Goal: Information Seeking & Learning: Learn about a topic

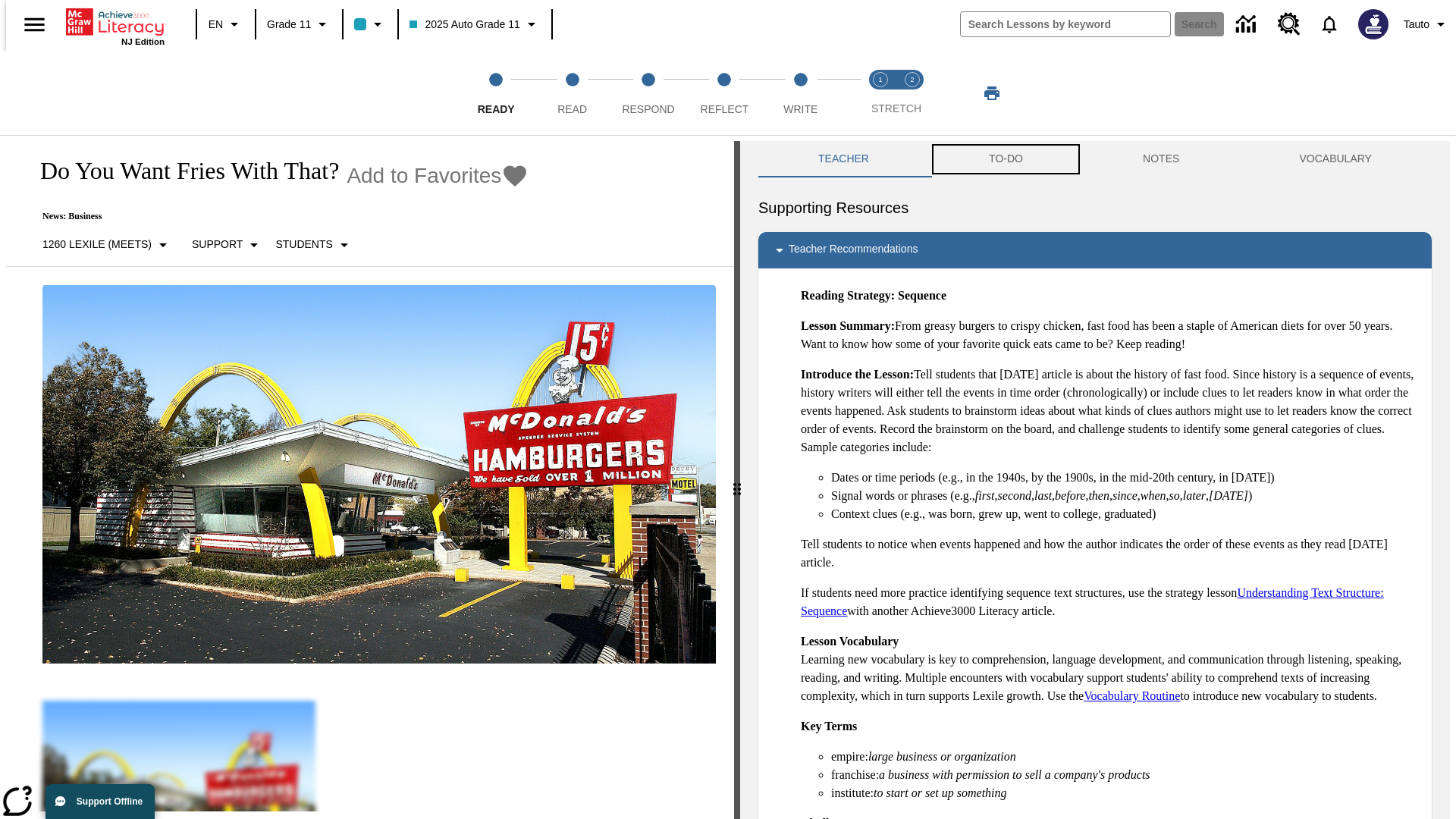
click at [1005, 160] on button "TO-DO" at bounding box center [1005, 159] width 154 height 36
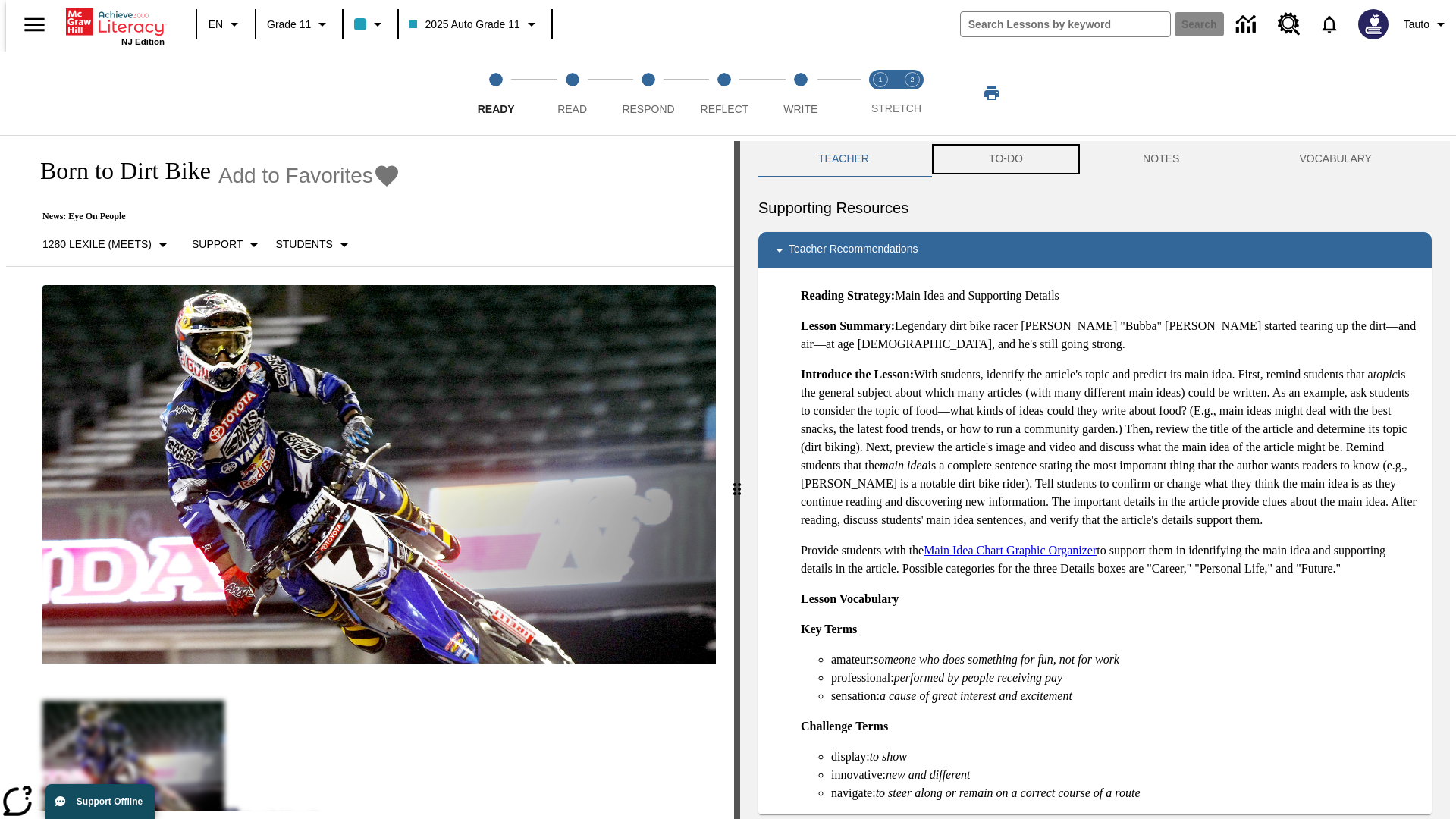
click at [1005, 160] on button "TO-DO" at bounding box center [1005, 159] width 154 height 36
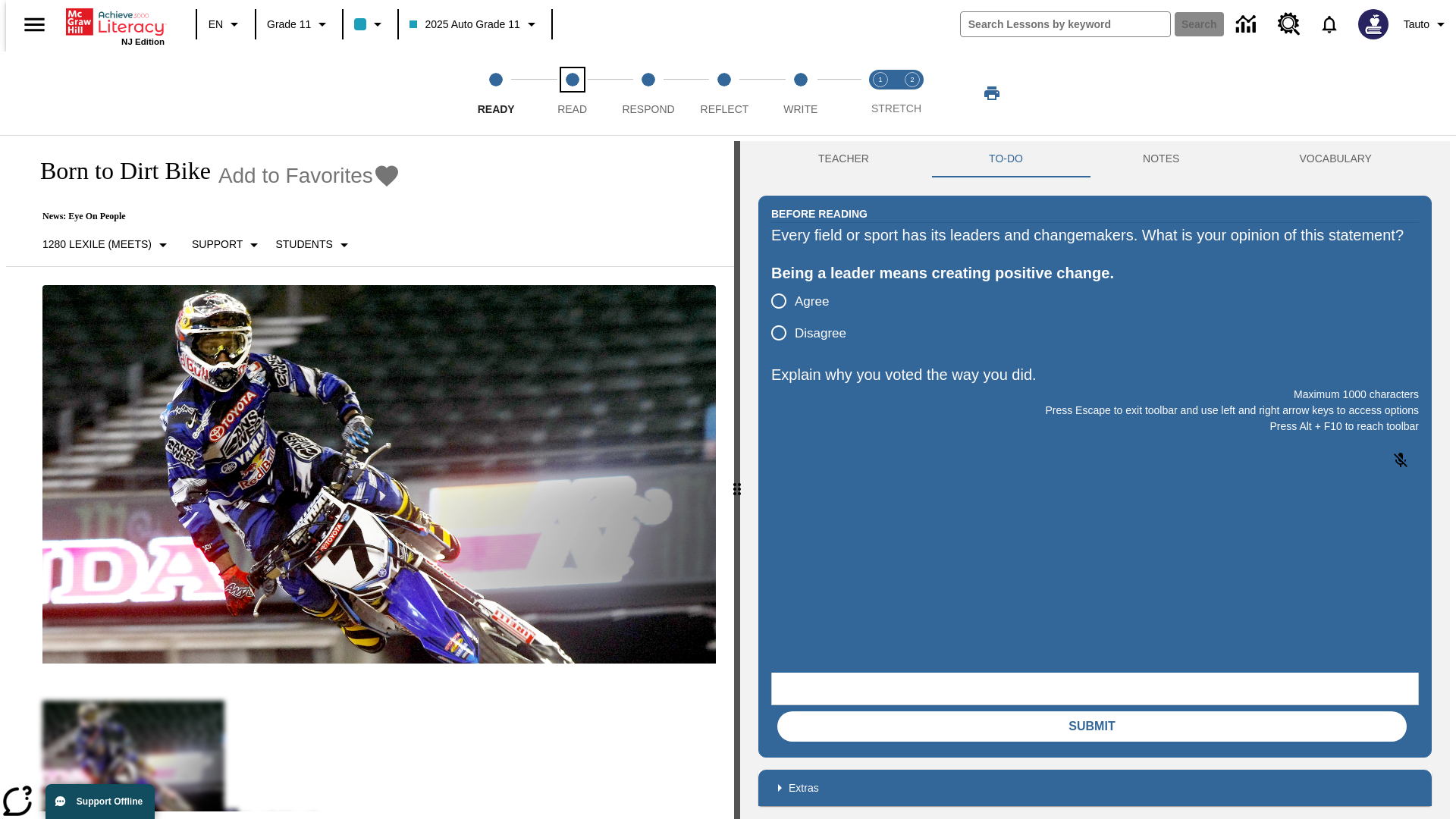
click at [572, 93] on span "Read" at bounding box center [572, 103] width 30 height 27
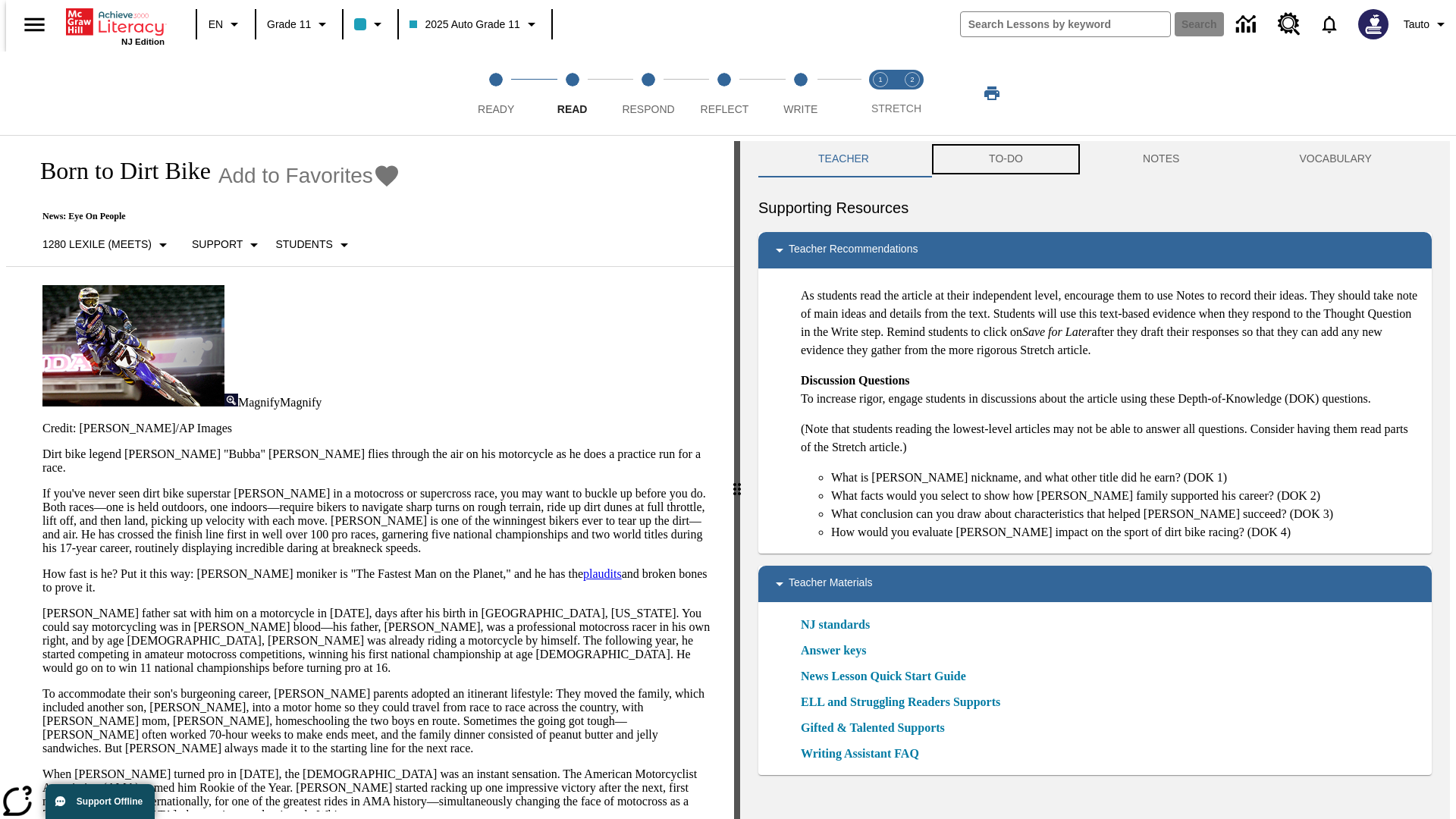
scroll to position [1, 0]
click at [1005, 160] on button "TO-DO" at bounding box center [1005, 158] width 154 height 36
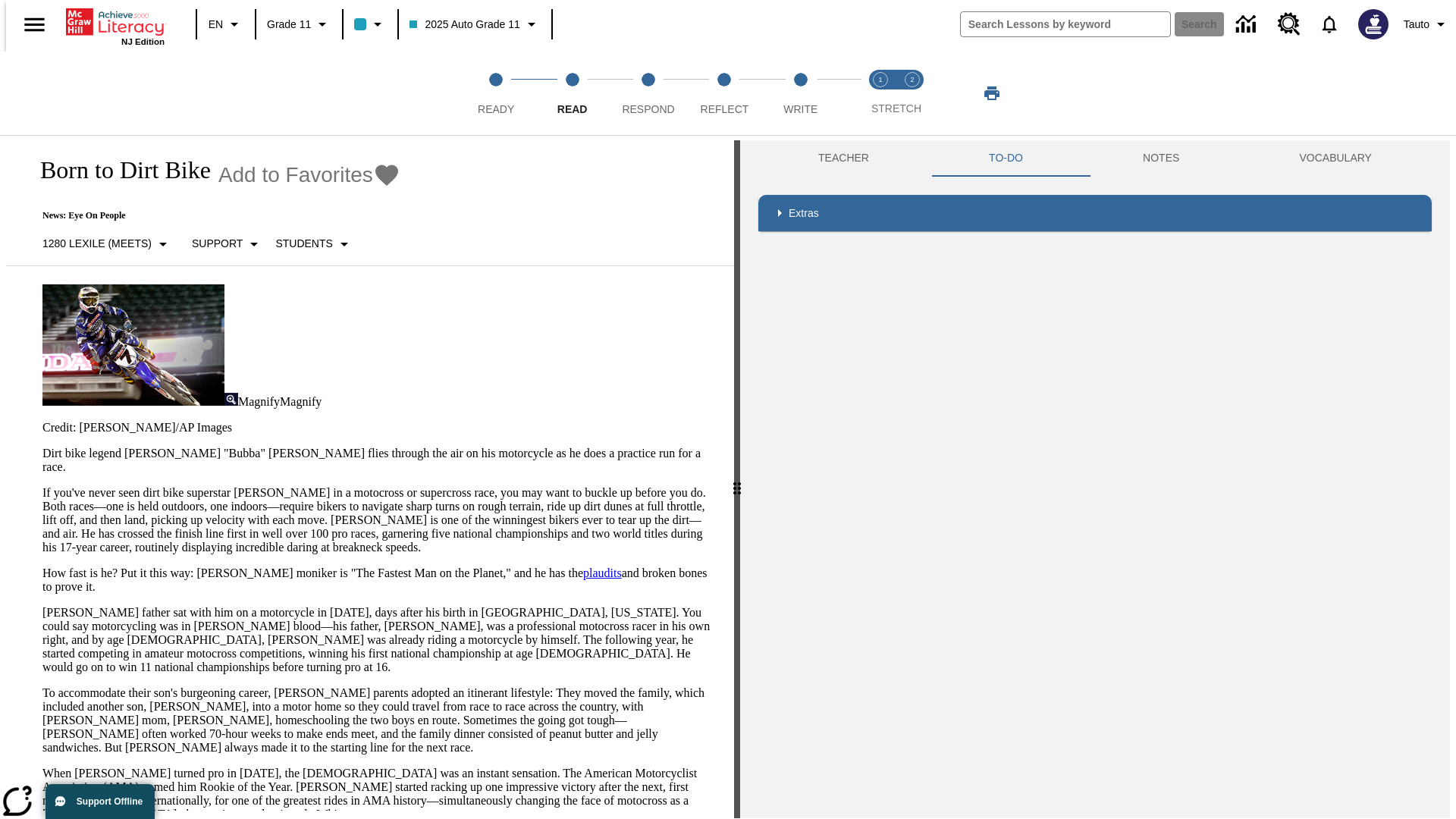
click at [43, 486] on p "If you've never seen dirt bike superstar [PERSON_NAME] in a motocross or superc…" at bounding box center [380, 520] width 674 height 68
